Goal: Task Accomplishment & Management: Use online tool/utility

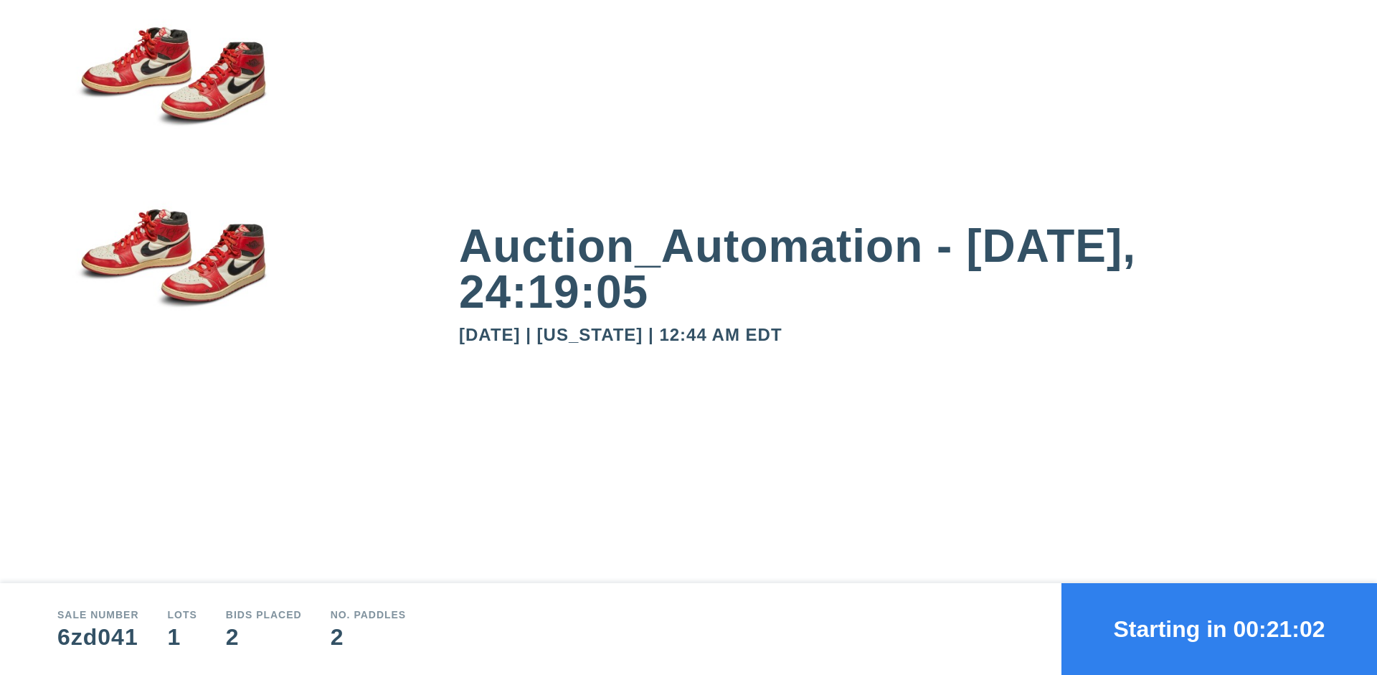
click at [1220, 629] on button "Starting in 00:21:02" at bounding box center [1220, 629] width 316 height 92
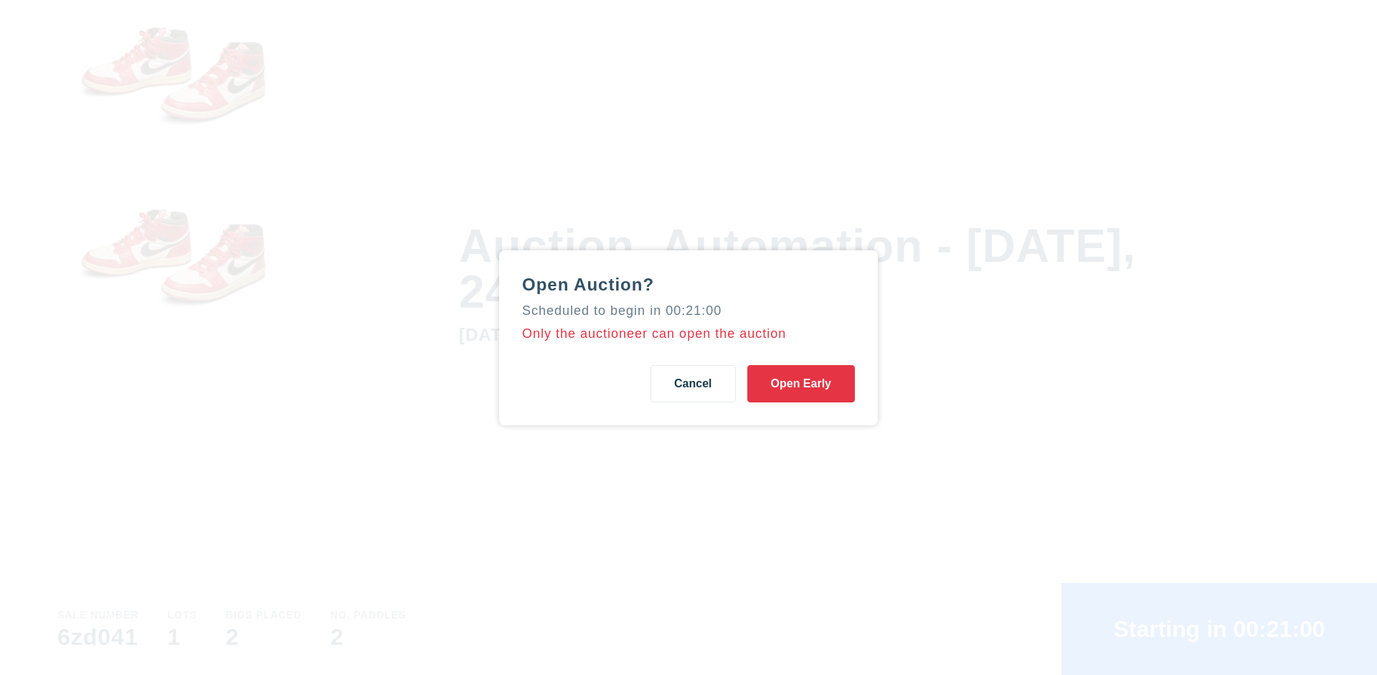
click at [801, 383] on button "Open Early" at bounding box center [802, 383] width 108 height 37
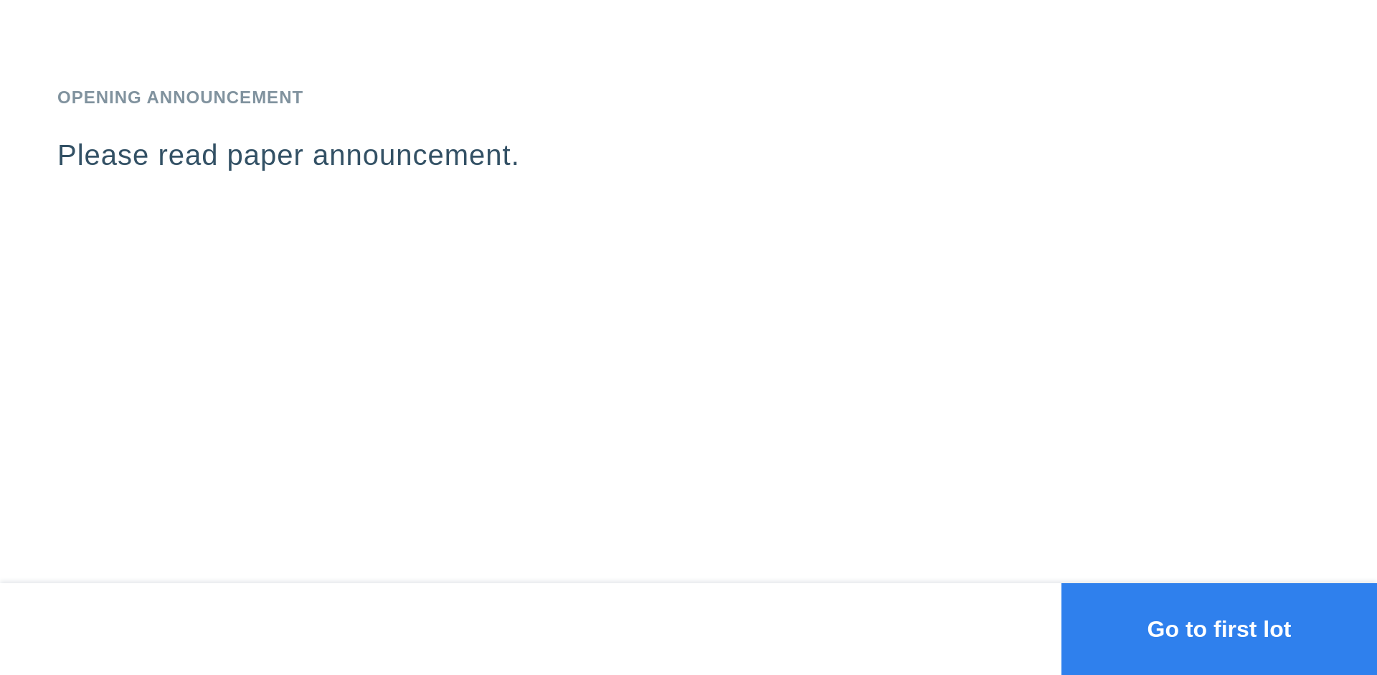
click at [1220, 629] on button "Go to first lot" at bounding box center [1220, 629] width 316 height 92
